Goal: Use online tool/utility: Utilize a website feature to perform a specific function

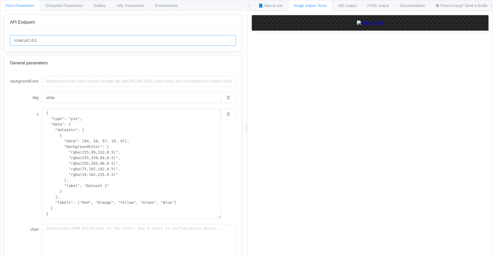
click at [114, 40] on input "/chart.js/2.8.0" at bounding box center [123, 40] width 226 height 11
click at [20, 56] on span "/chart" at bounding box center [19, 55] width 9 height 4
type input "/chart"
type input "20"
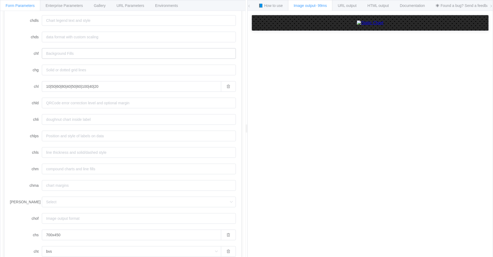
scroll to position [299, 0]
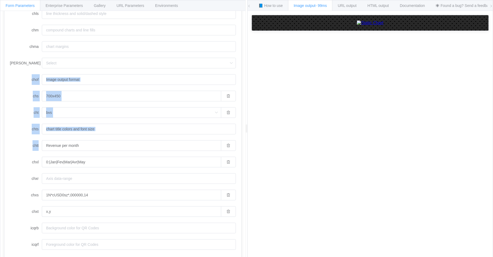
drag, startPoint x: 233, startPoint y: 148, endPoint x: 233, endPoint y: 56, distance: 91.9
click at [233, 56] on div "chan chbr 20 chco CFECF7,27c9c2 chd a:10000,50000,60000,80000,40000|50000,60000…" at bounding box center [123, 16] width 236 height 489
drag, startPoint x: 233, startPoint y: 148, endPoint x: 233, endPoint y: 56, distance: 91.9
click at [233, 56] on div "chan chbr 20 chco CFECF7,27c9c2 chd a:10000,50000,60000,80000,40000|50000,60000…" at bounding box center [123, 16] width 236 height 489
click at [114, 56] on form "chan chbr 20 chco CFECF7,27c9c2 chd a:10000,50000,60000,80000,40000|50000,60000…" at bounding box center [123, 13] width 226 height 473
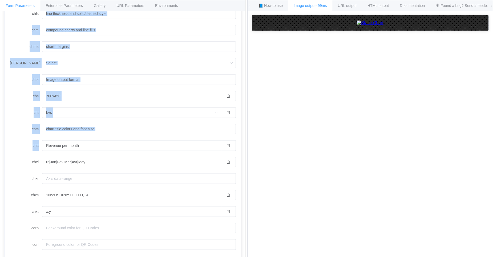
drag, startPoint x: 233, startPoint y: 148, endPoint x: 233, endPoint y: 7, distance: 140.8
click at [233, 7] on div "Form Parameters Enterprise Parameters Gallery URL Parameters Environments API E…" at bounding box center [122, 129] width 245 height 258
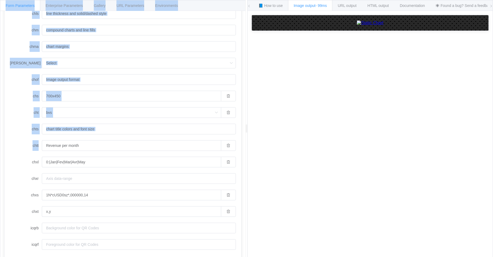
scroll to position [292, 0]
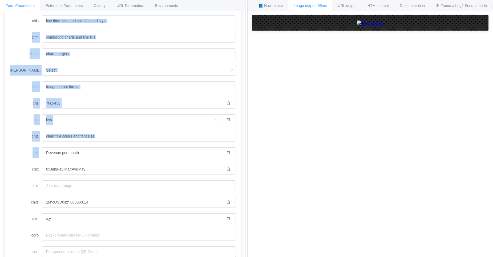
drag, startPoint x: 233, startPoint y: 148, endPoint x: 233, endPoint y: 7, distance: 140.8
click at [233, 7] on div "Form Parameters Enterprise Parameters Gallery URL Parameters Environments API E…" at bounding box center [122, 129] width 245 height 258
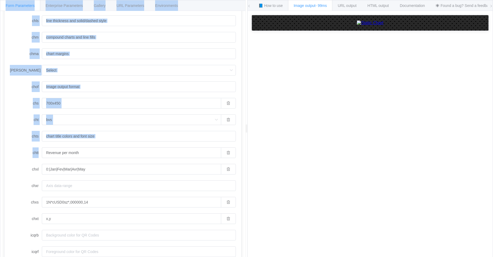
scroll to position [284, 0]
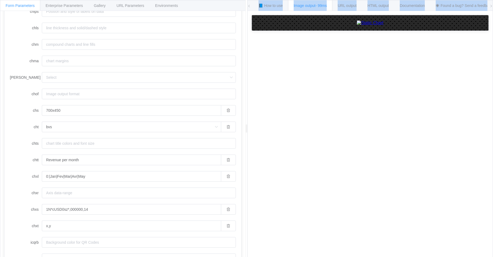
drag, startPoint x: 489, startPoint y: 6, endPoint x: 489, endPoint y: 27, distance: 20.8
click at [489, 27] on div "📘 How to use Image output - 99ms URL output HTML output Documentation 🕷 Found a…" at bounding box center [369, 129] width 245 height 258
